Goal: Information Seeking & Learning: Learn about a topic

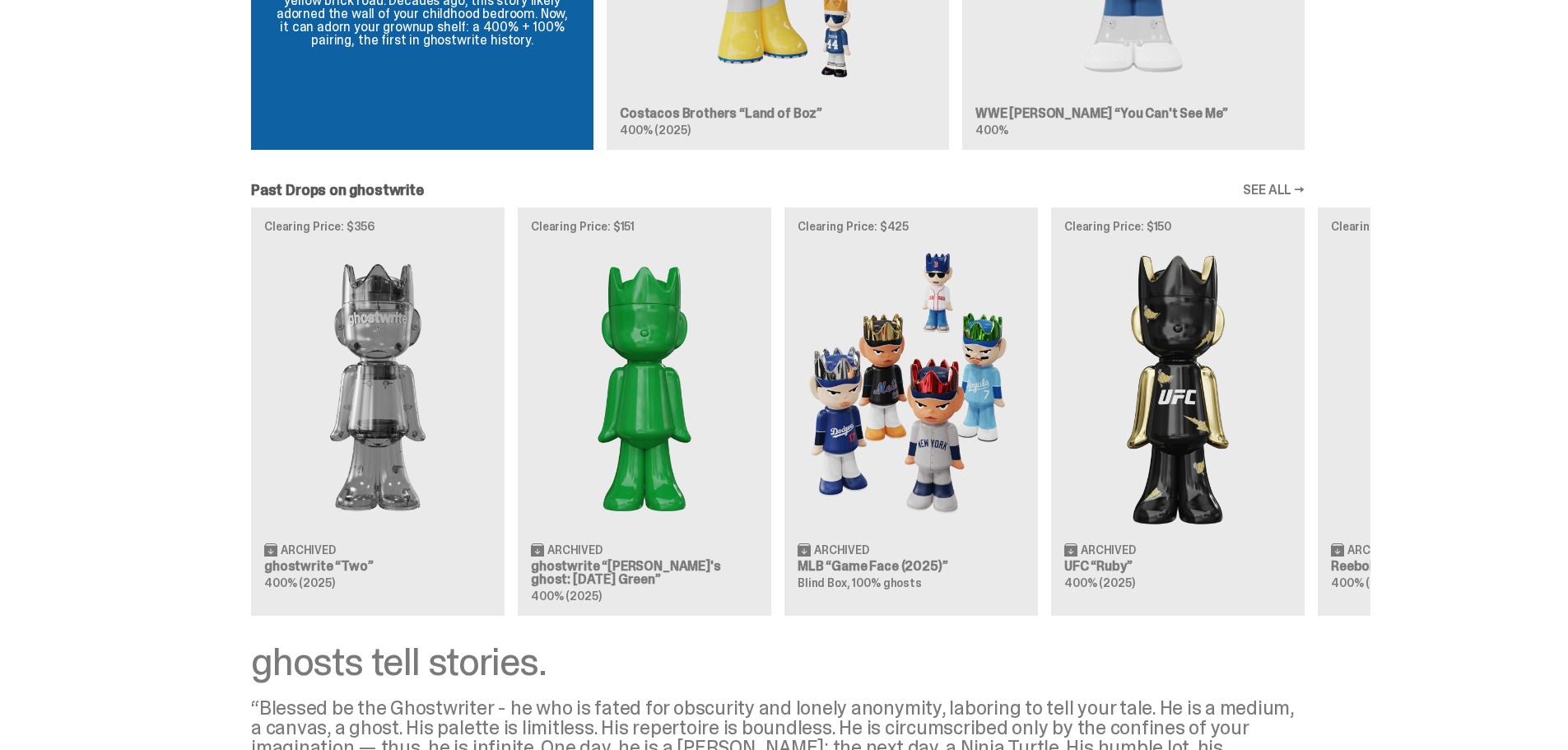
scroll to position [1938, 0]
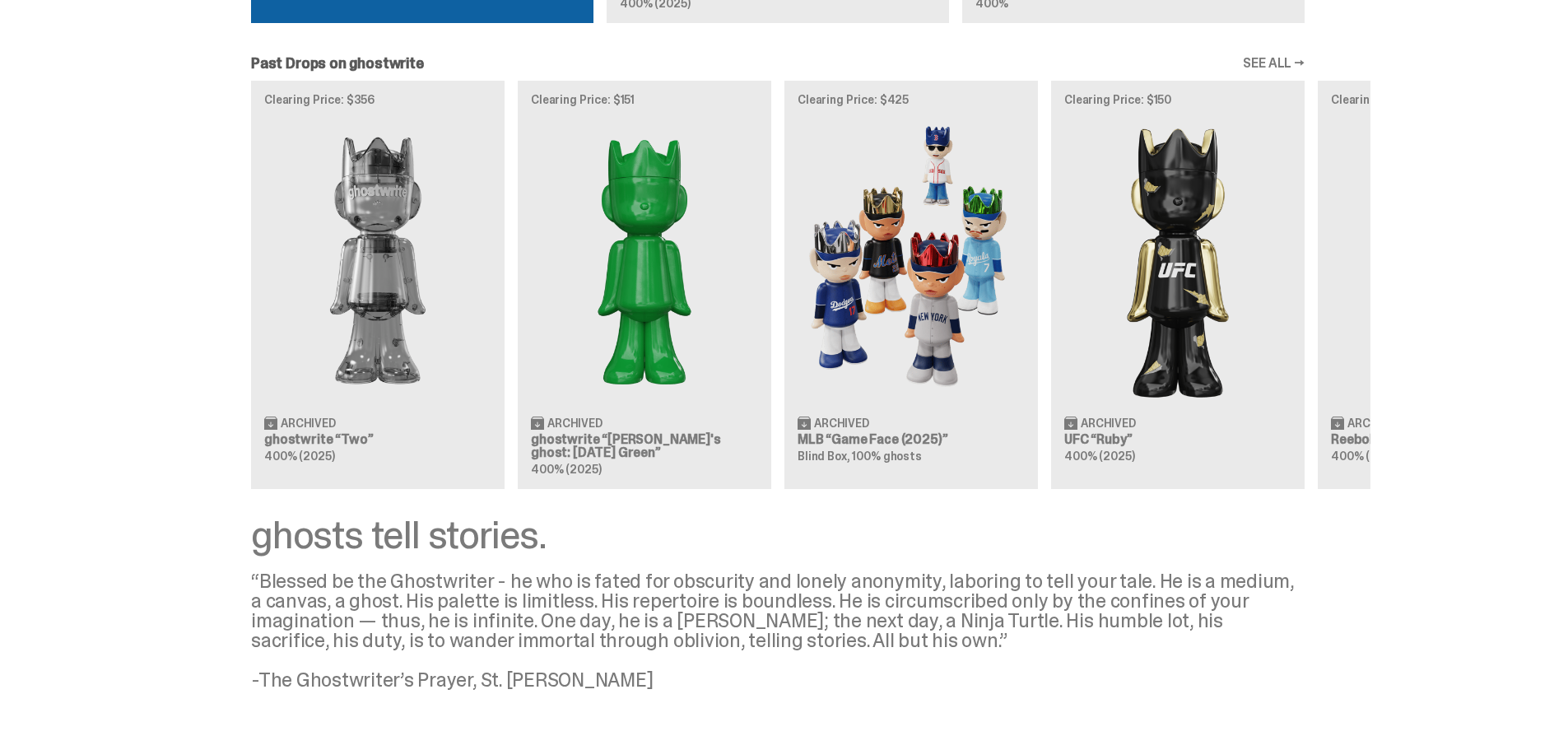
click at [1272, 57] on link "SEE ALL →" at bounding box center [1273, 63] width 62 height 13
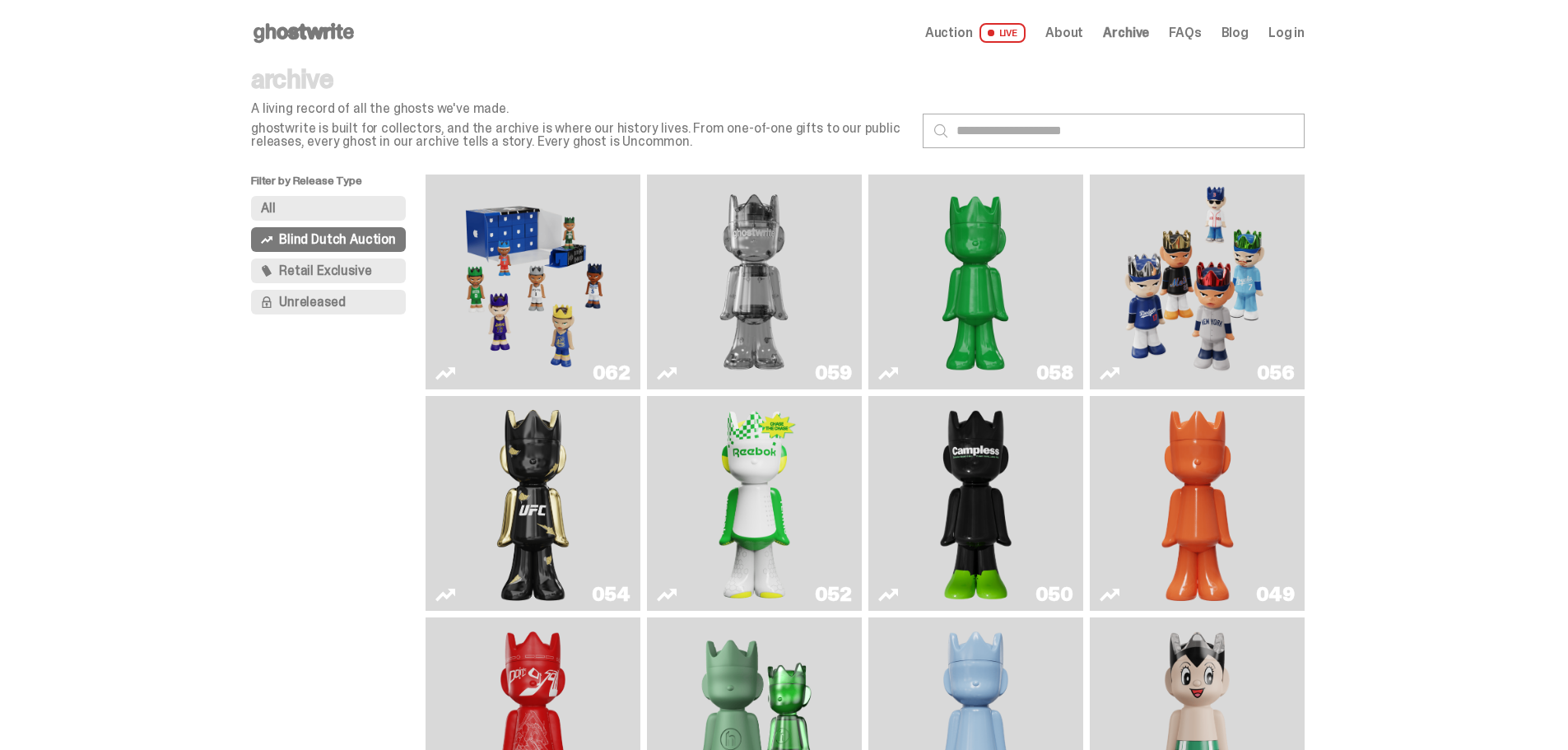
click at [323, 212] on button "All" at bounding box center [328, 209] width 154 height 25
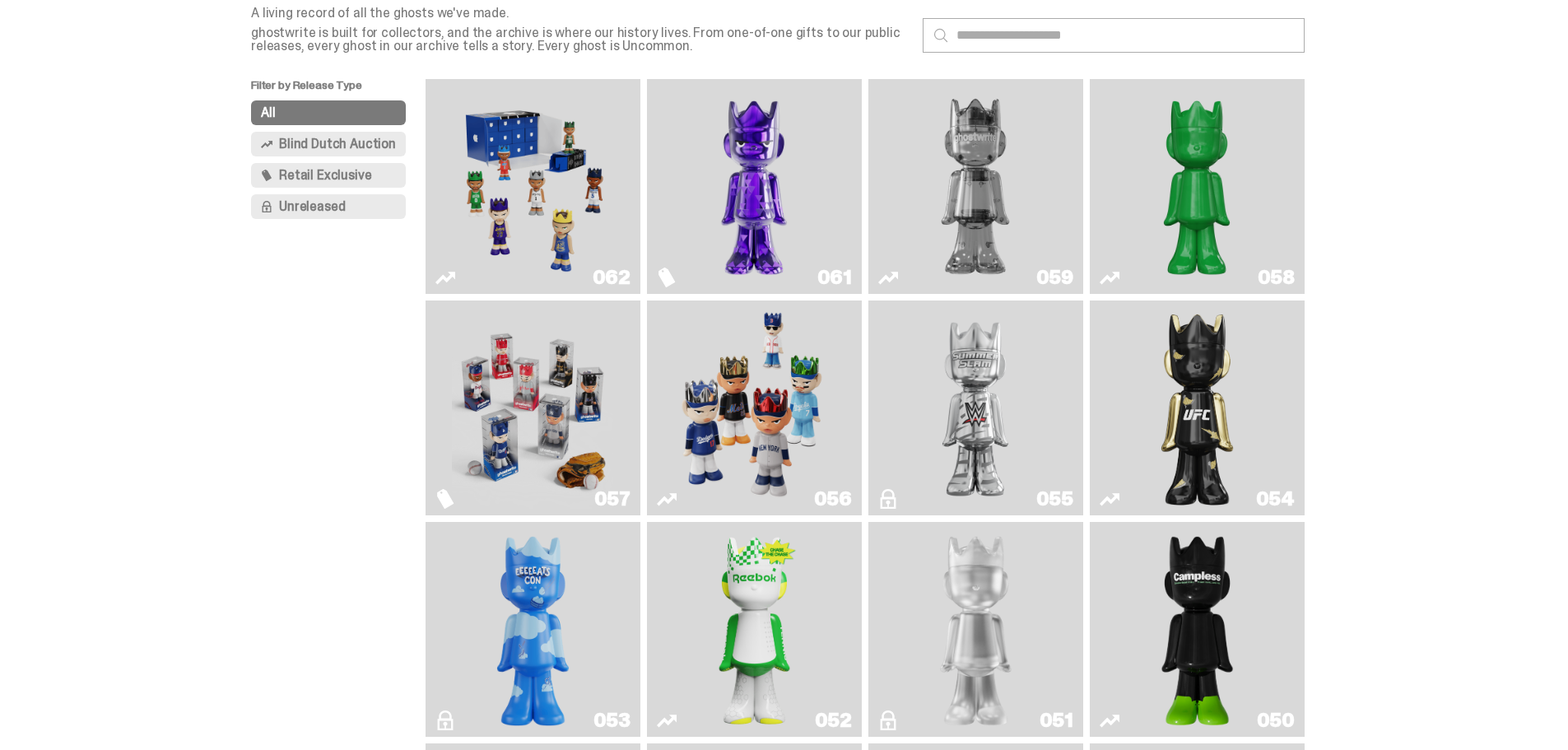
scroll to position [247, 0]
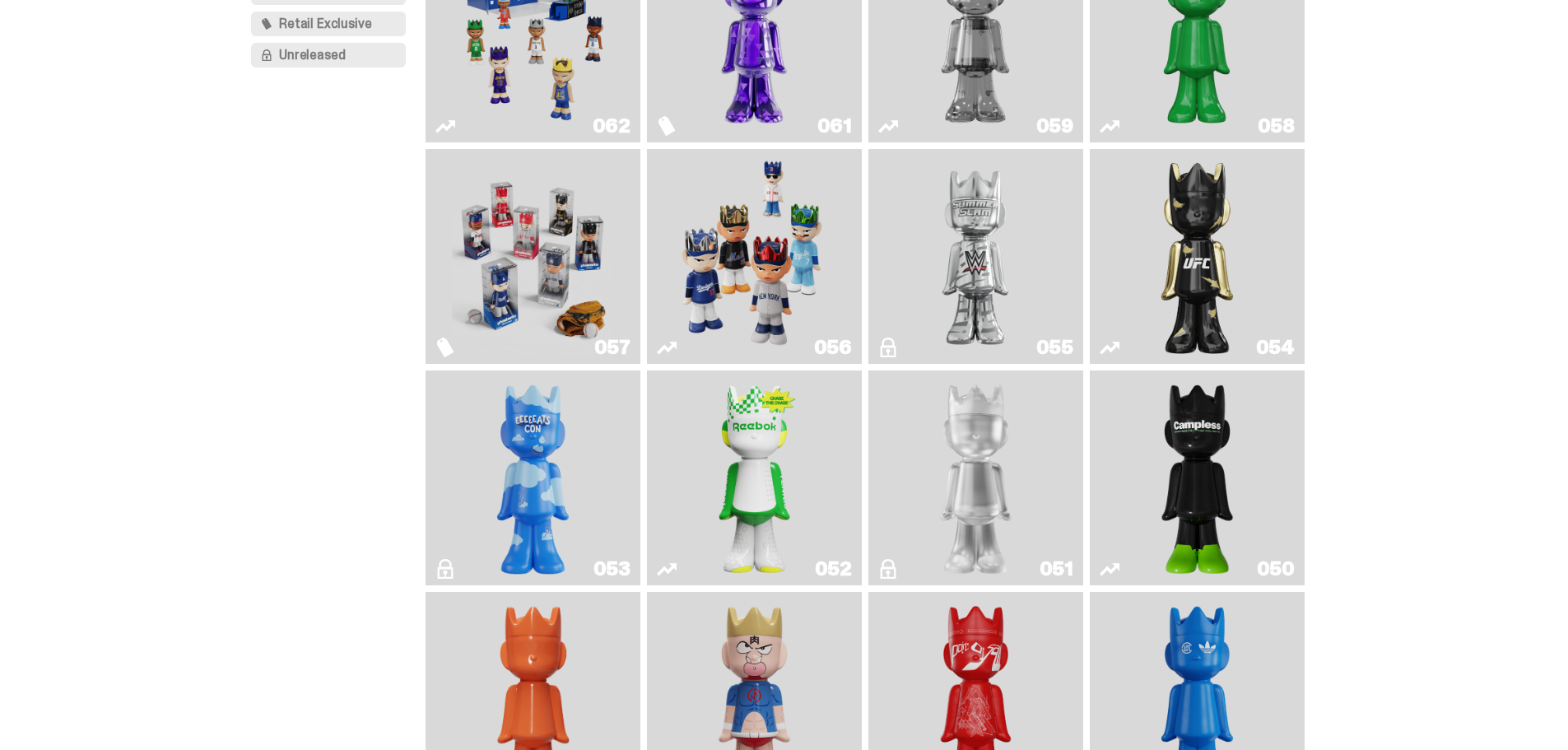
click at [469, 249] on img "Game Face (2025)" at bounding box center [532, 256] width 162 height 201
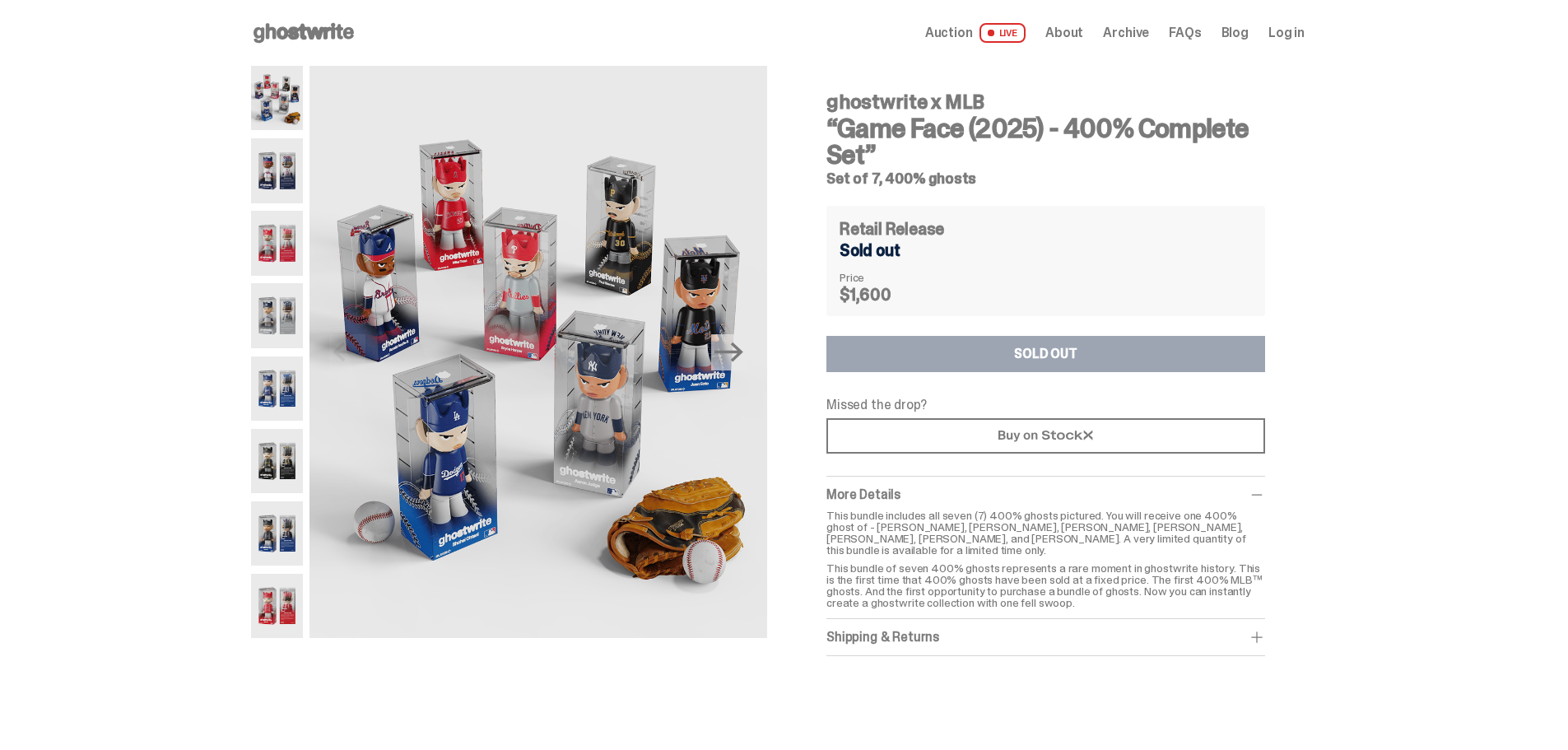
click at [270, 169] on img at bounding box center [277, 170] width 51 height 64
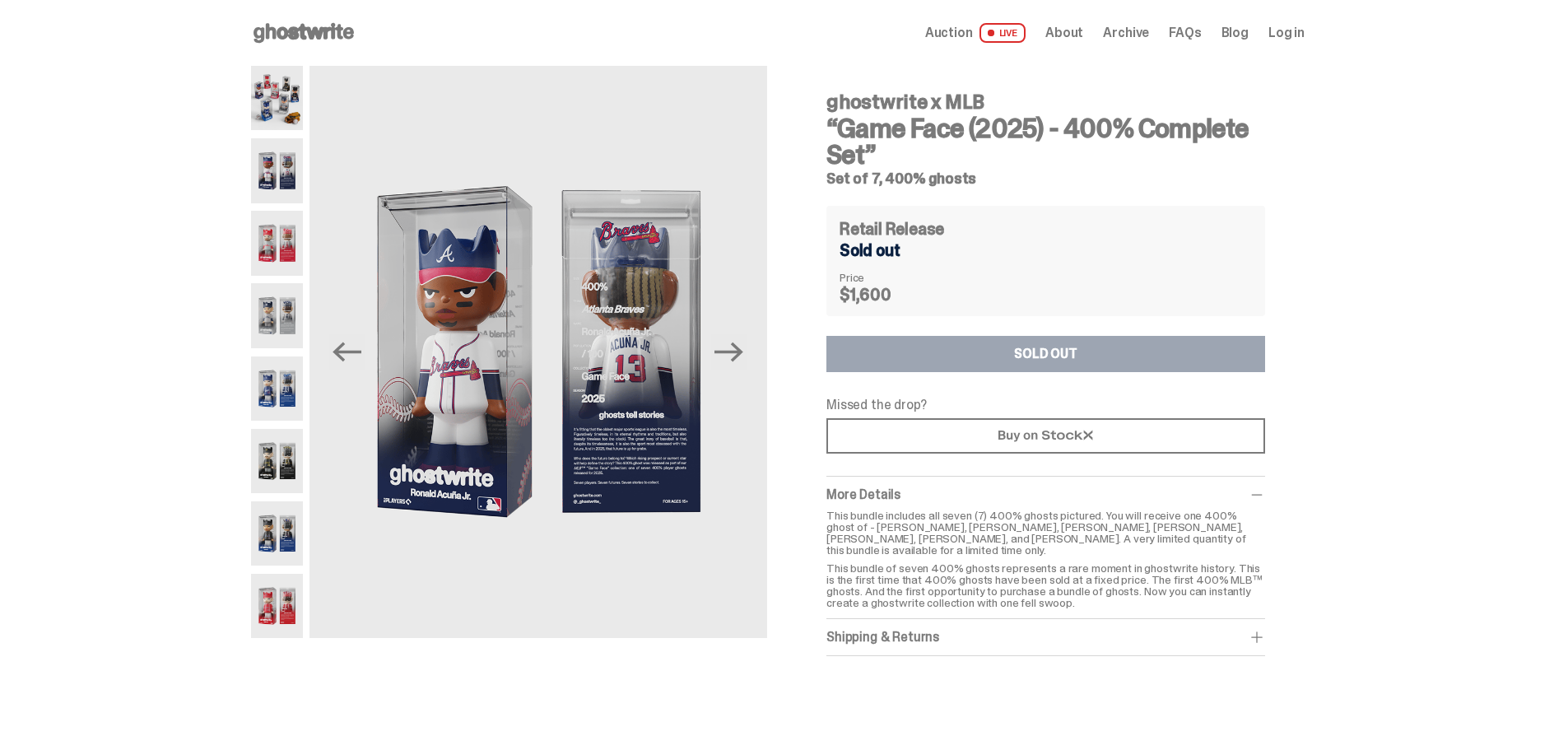
click at [296, 241] on img at bounding box center [277, 242] width 51 height 64
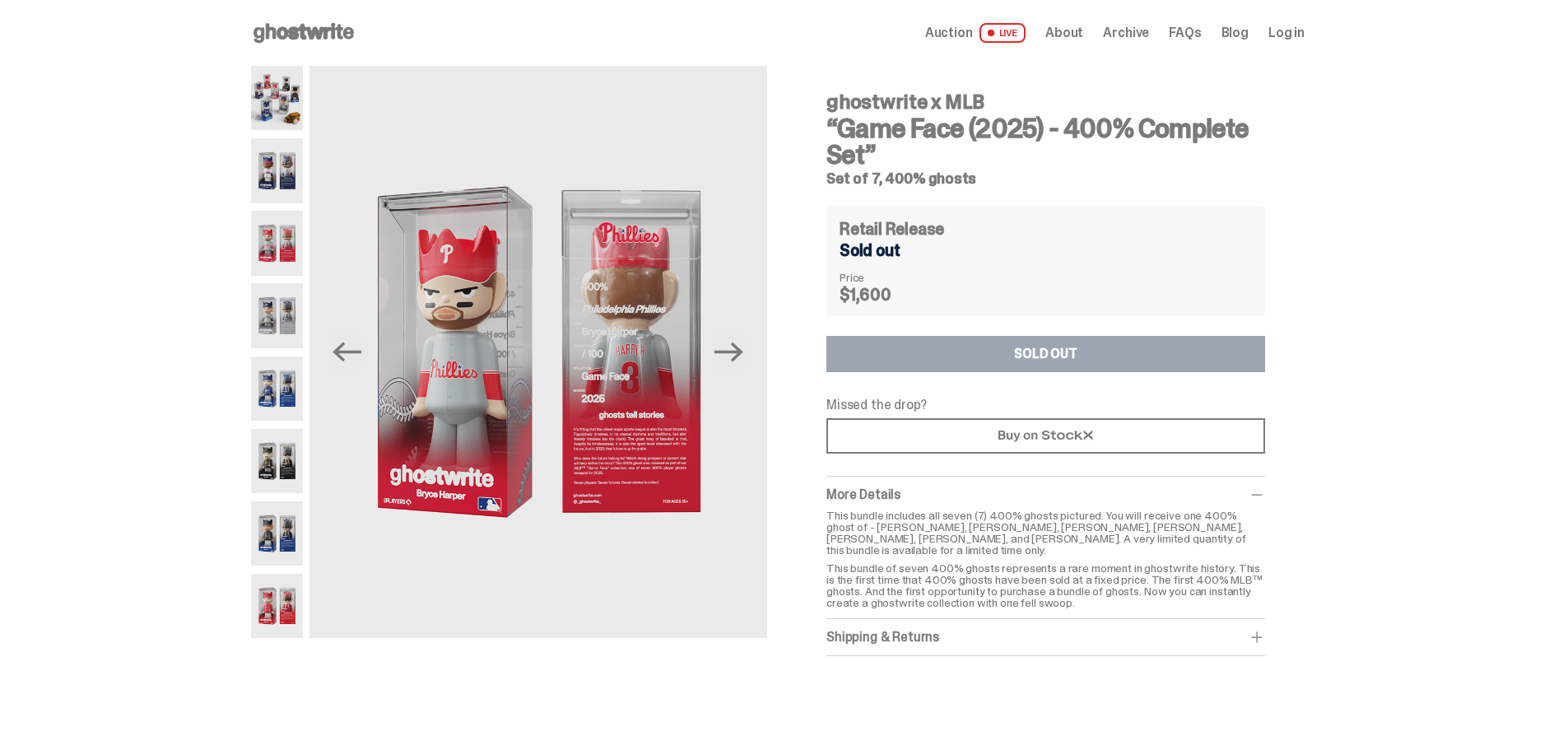
click at [276, 172] on img at bounding box center [277, 170] width 51 height 64
